Goal: Check status: Check status

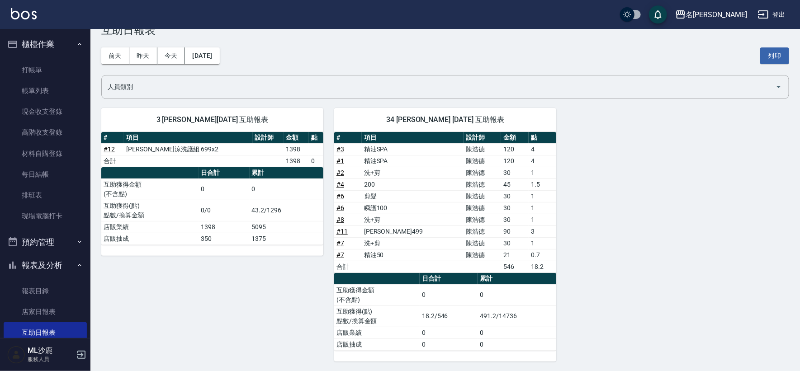
scroll to position [201, 0]
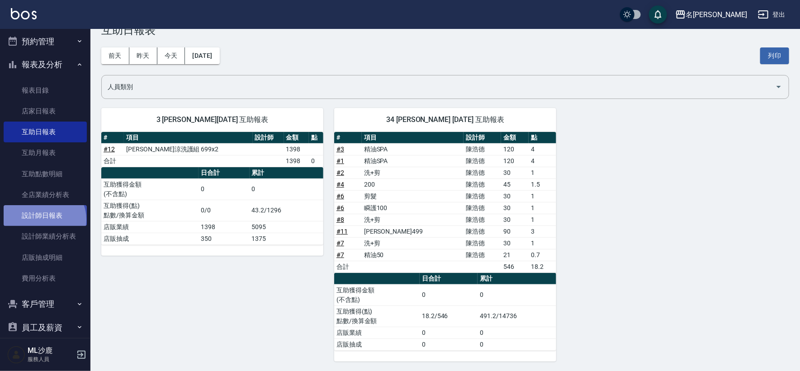
click at [43, 219] on link "設計師日報表" at bounding box center [45, 215] width 83 height 21
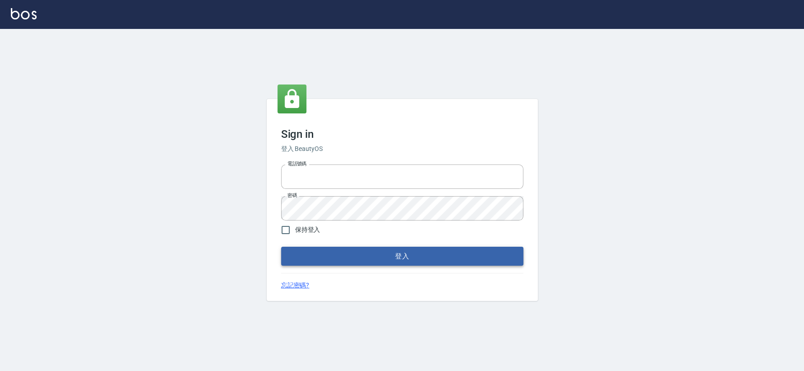
type input "0426653545"
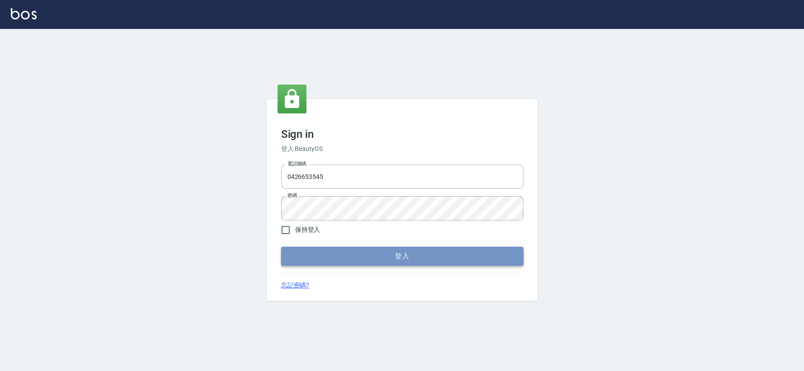
click at [327, 259] on button "登入" at bounding box center [402, 256] width 242 height 19
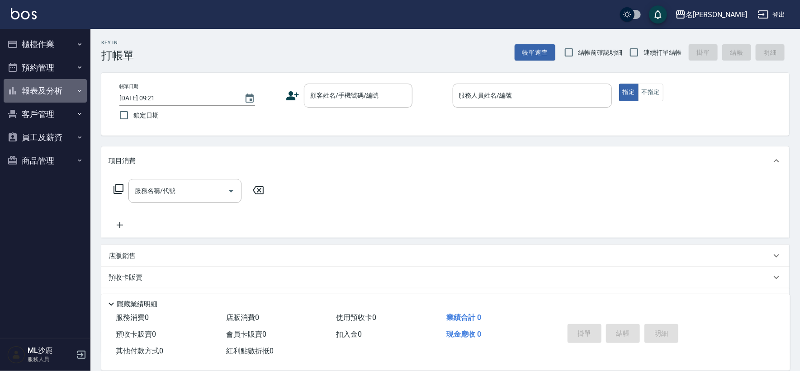
click at [74, 94] on button "報表及分析" at bounding box center [45, 91] width 83 height 24
click at [76, 95] on button "報表及分析" at bounding box center [45, 91] width 83 height 24
click at [80, 91] on icon "button" at bounding box center [79, 90] width 7 height 7
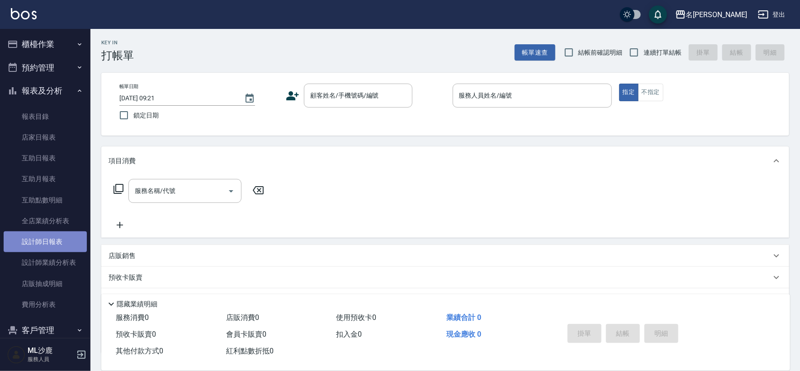
click at [56, 242] on link "設計師日報表" at bounding box center [45, 241] width 83 height 21
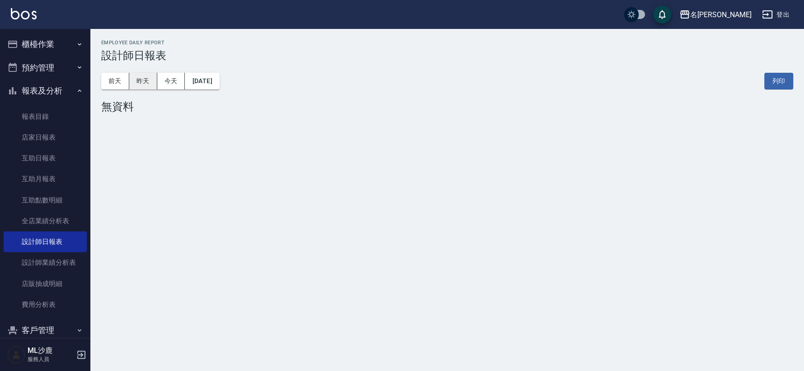
click at [142, 81] on button "昨天" at bounding box center [143, 81] width 28 height 17
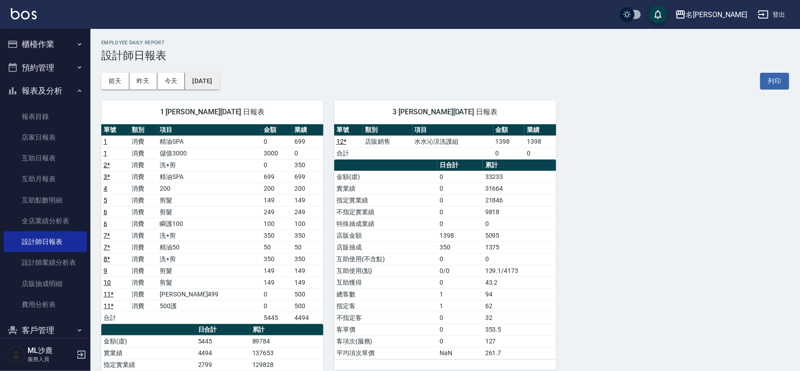
click at [206, 83] on button "[DATE]" at bounding box center [202, 81] width 34 height 17
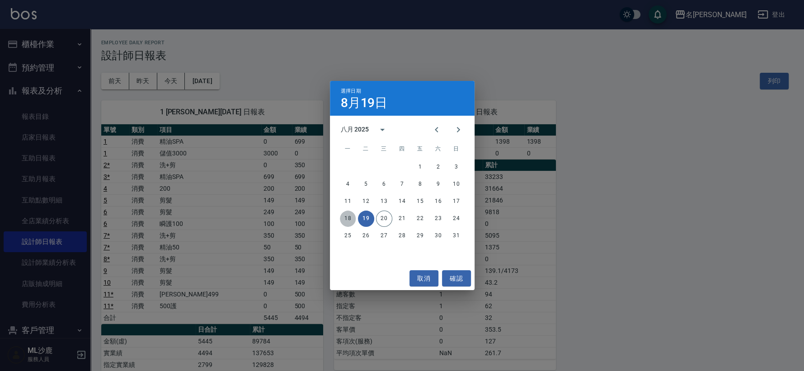
click at [349, 216] on button "18" at bounding box center [348, 219] width 16 height 16
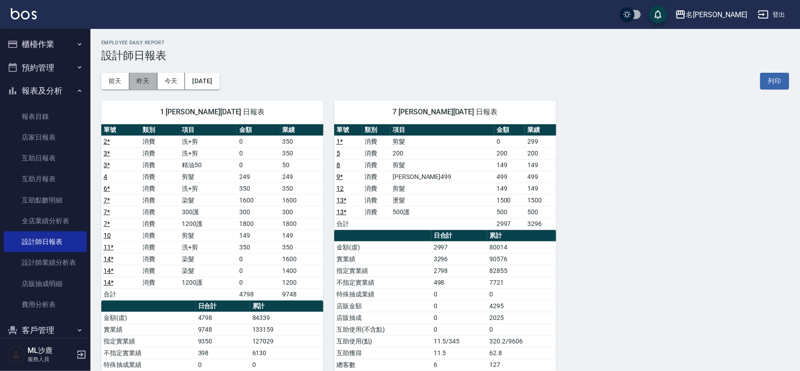
click at [147, 80] on button "昨天" at bounding box center [143, 81] width 28 height 17
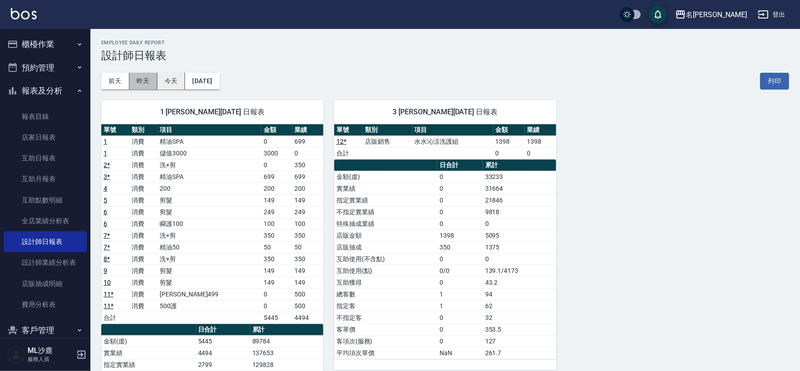
click at [156, 75] on button "昨天" at bounding box center [143, 81] width 28 height 17
click at [169, 80] on button "今天" at bounding box center [171, 81] width 28 height 17
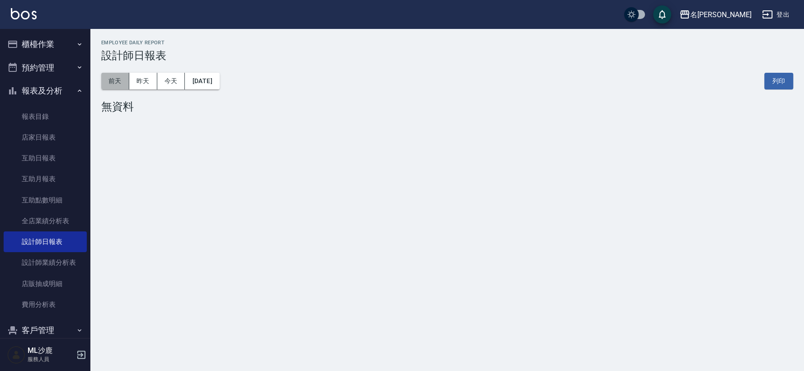
click at [120, 82] on button "前天" at bounding box center [115, 81] width 28 height 17
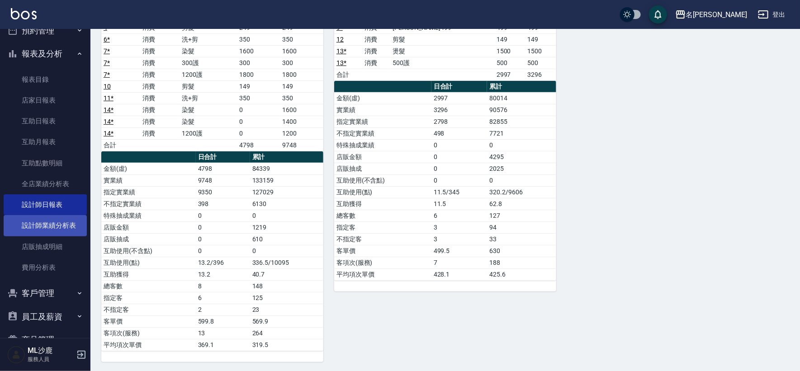
scroll to position [61, 0]
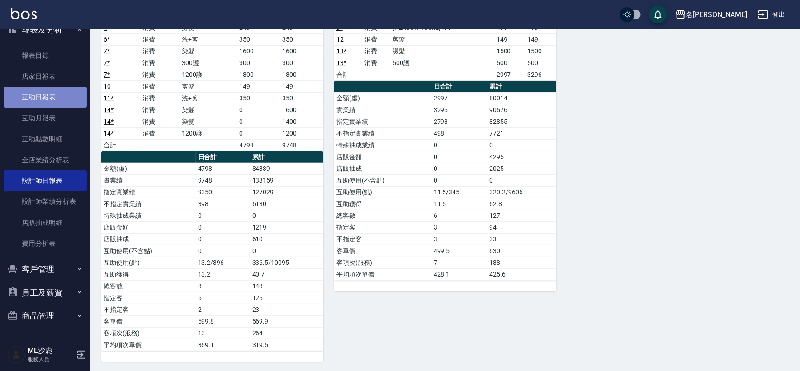
click at [52, 95] on link "互助日報表" at bounding box center [45, 97] width 83 height 21
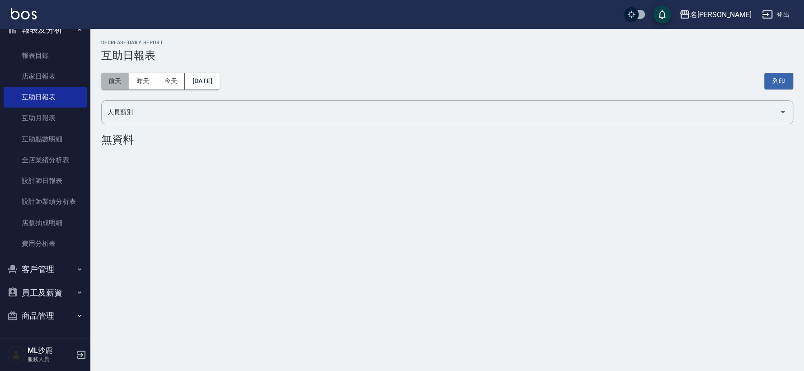
click at [116, 83] on button "前天" at bounding box center [115, 81] width 28 height 17
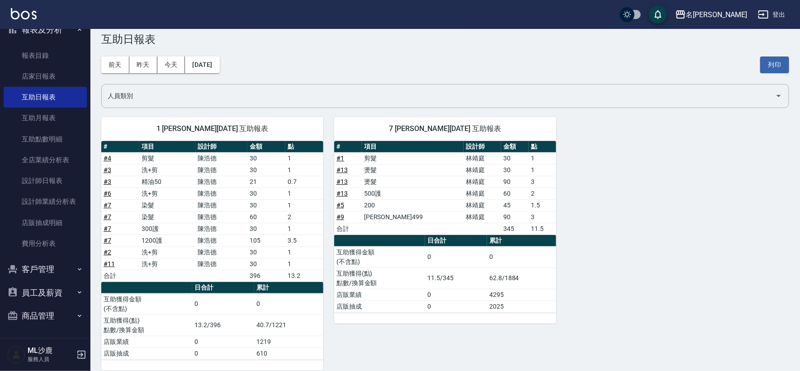
scroll to position [25, 0]
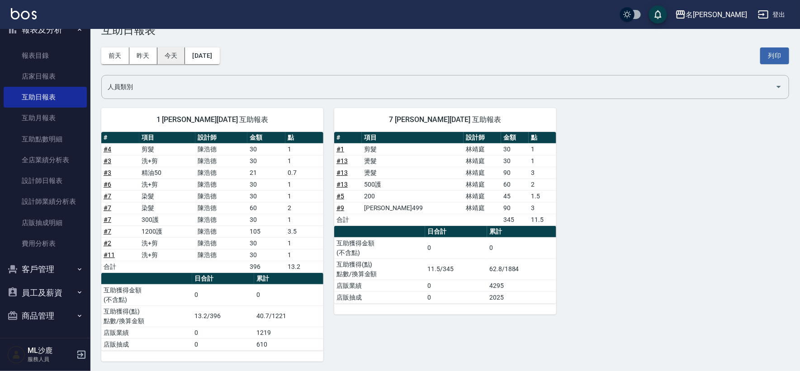
click at [174, 57] on button "今天" at bounding box center [171, 55] width 28 height 17
